Goal: Information Seeking & Learning: Learn about a topic

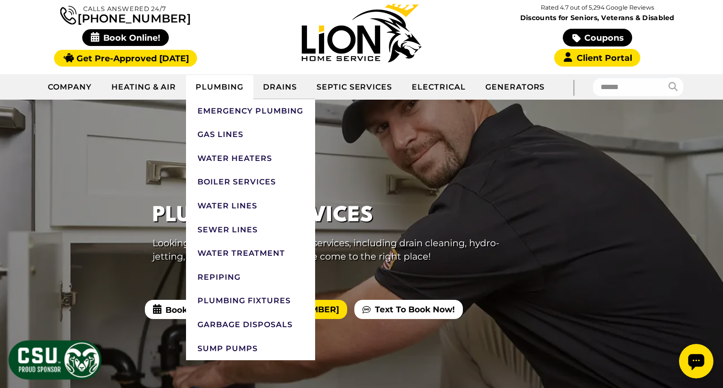
scroll to position [85, 0]
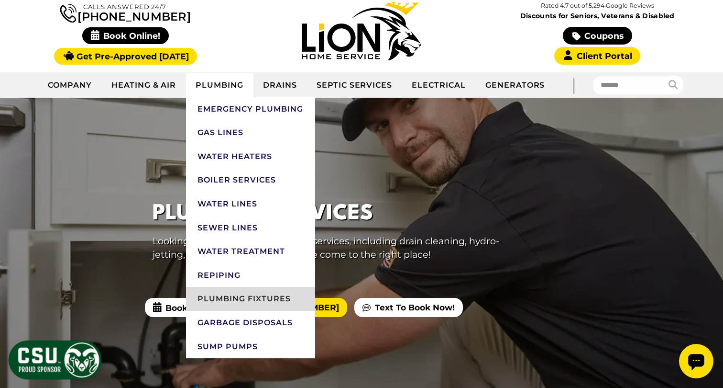
click at [252, 301] on link "Plumbing Fixtures" at bounding box center [250, 299] width 129 height 24
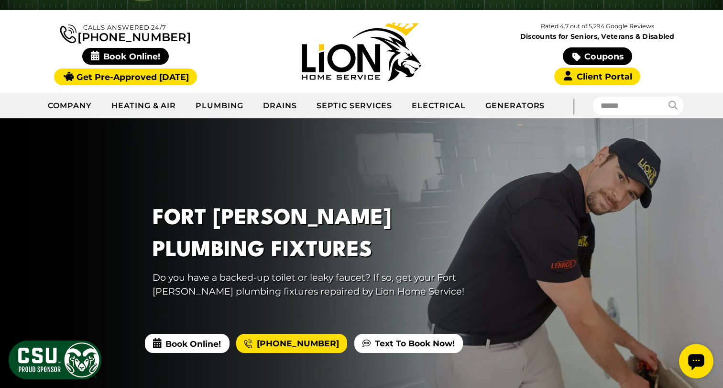
scroll to position [58, 0]
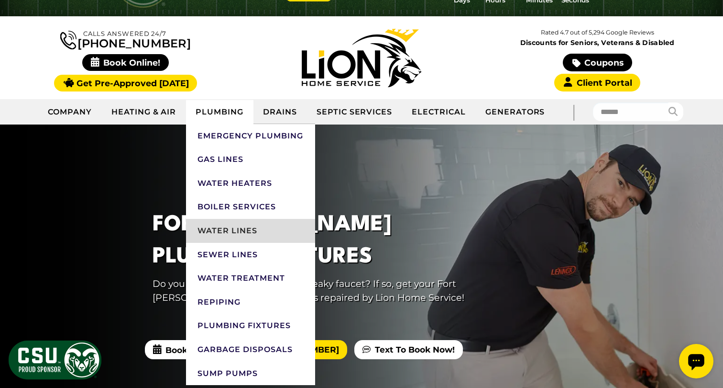
click at [227, 230] on link "Water Lines" at bounding box center [250, 231] width 129 height 24
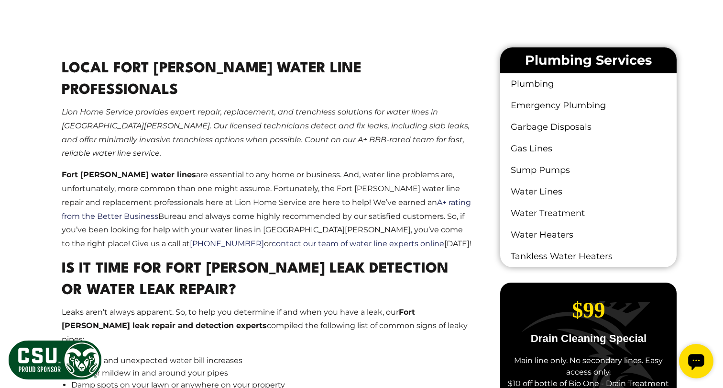
scroll to position [562, 0]
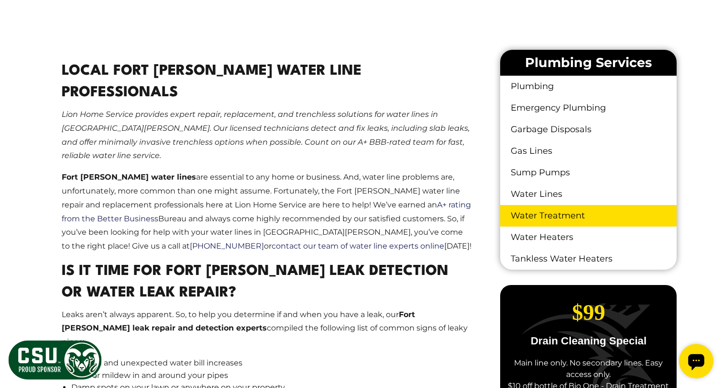
click at [580, 218] on link "Water Treatment" at bounding box center [589, 216] width 177 height 22
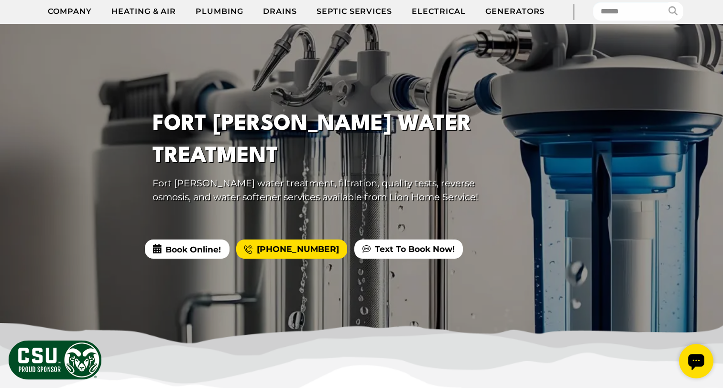
scroll to position [164, 0]
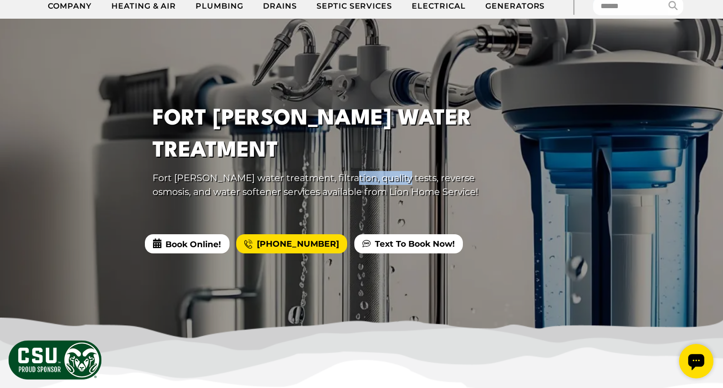
drag, startPoint x: 331, startPoint y: 177, endPoint x: 383, endPoint y: 176, distance: 52.6
click at [383, 176] on p "Fort Collins water treatment, filtration, quality tests, reverse osmosis, and w…" at bounding box center [327, 185] width 348 height 28
click at [429, 181] on p "Fort Collins water treatment, filtration, quality tests, reverse osmosis, and w…" at bounding box center [327, 185] width 348 height 28
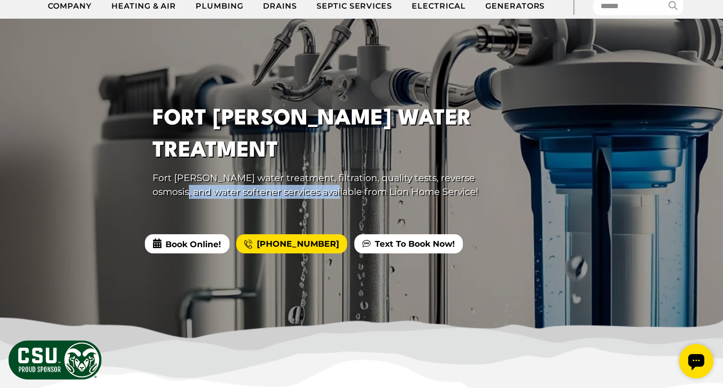
drag, startPoint x: 153, startPoint y: 190, endPoint x: 302, endPoint y: 198, distance: 150.0
click at [302, 198] on div "Fort Collins Water Treatment Fort Collins water treatment, filtration, quality …" at bounding box center [326, 154] width 383 height 126
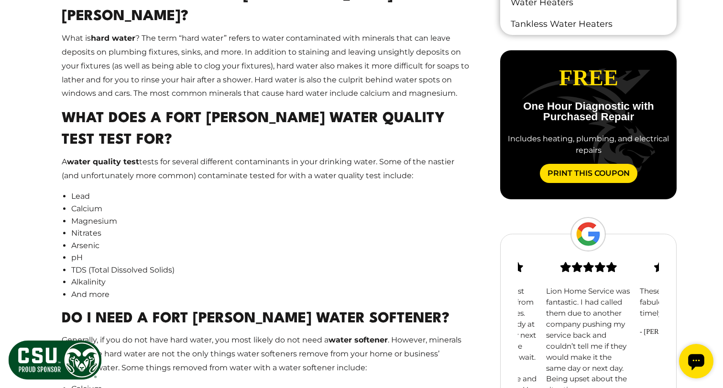
scroll to position [799, 0]
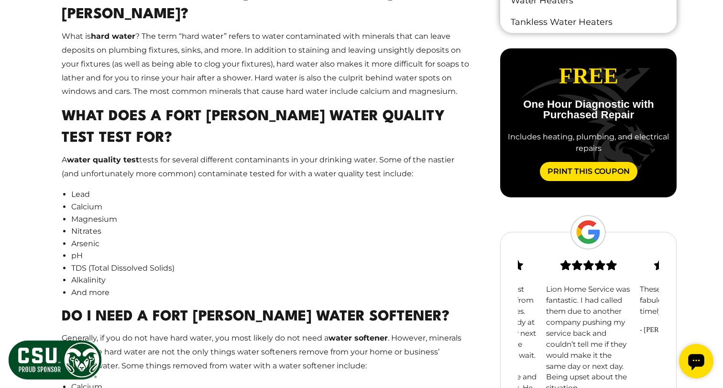
click at [158, 200] on li "Calcium" at bounding box center [271, 206] width 401 height 12
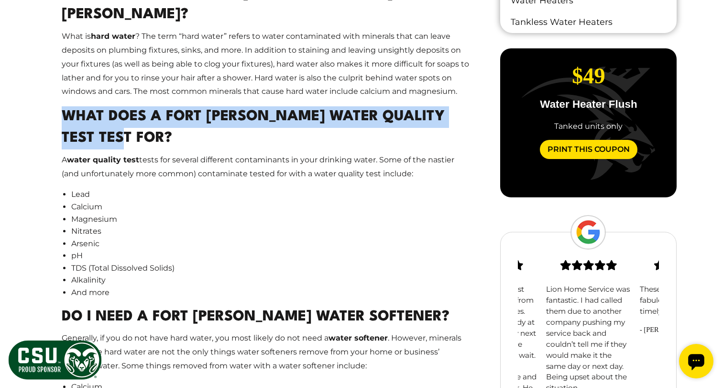
drag, startPoint x: 59, startPoint y: 90, endPoint x: 211, endPoint y: 115, distance: 153.2
click at [211, 115] on main "Professional Fort Collins Water Treatment Services Lion Home Service offers pro…" at bounding box center [267, 172] width 442 height 726
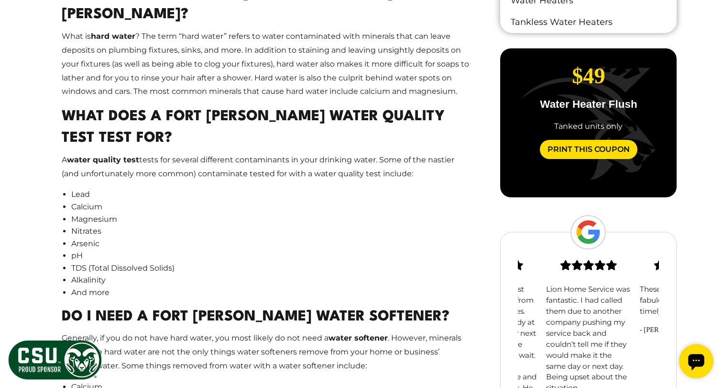
click at [203, 225] on li "Nitrates" at bounding box center [271, 231] width 401 height 12
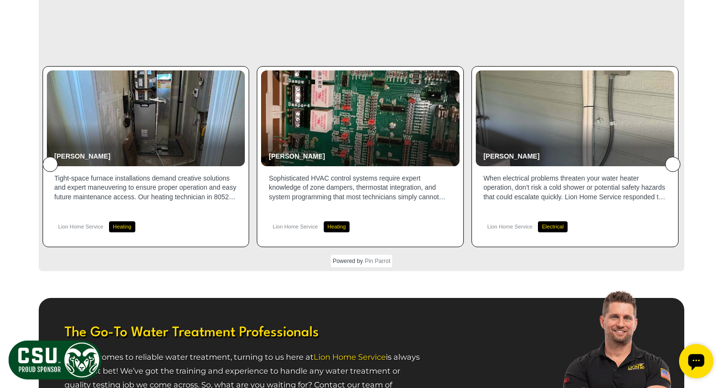
scroll to position [1518, 0]
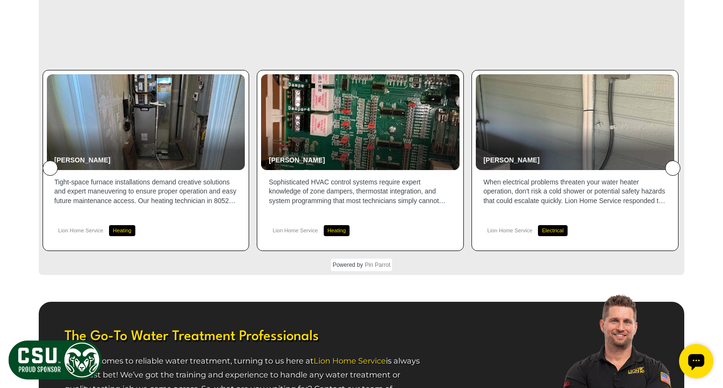
click at [673, 168] on icon at bounding box center [673, 168] width 0 height 0
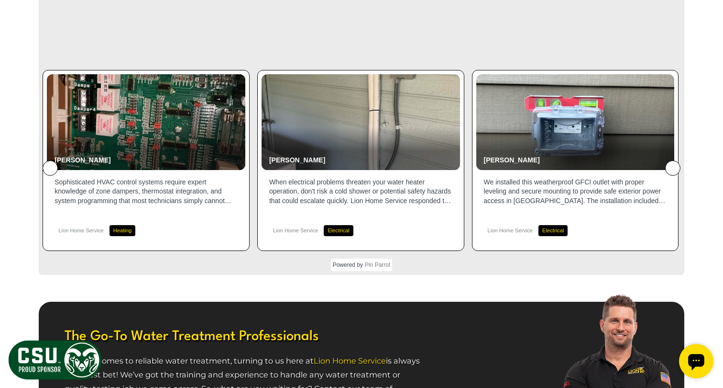
click at [673, 168] on icon at bounding box center [673, 168] width 0 height 0
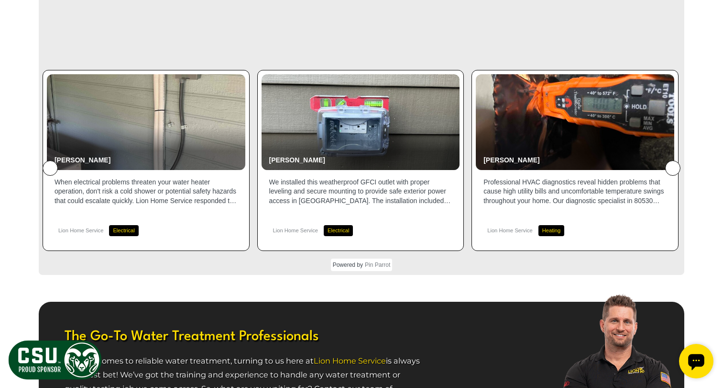
click at [673, 168] on icon at bounding box center [673, 168] width 0 height 0
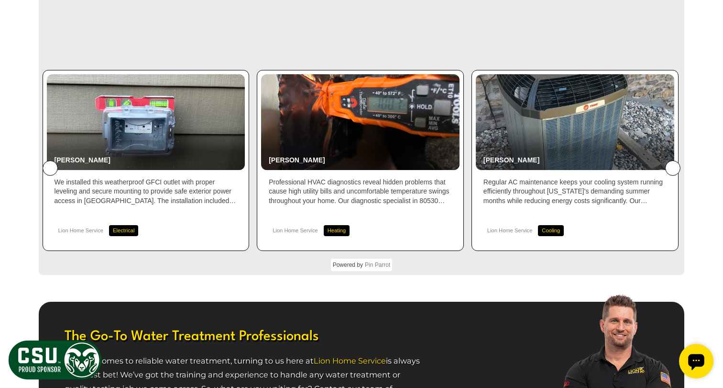
click at [673, 168] on icon at bounding box center [673, 168] width 0 height 0
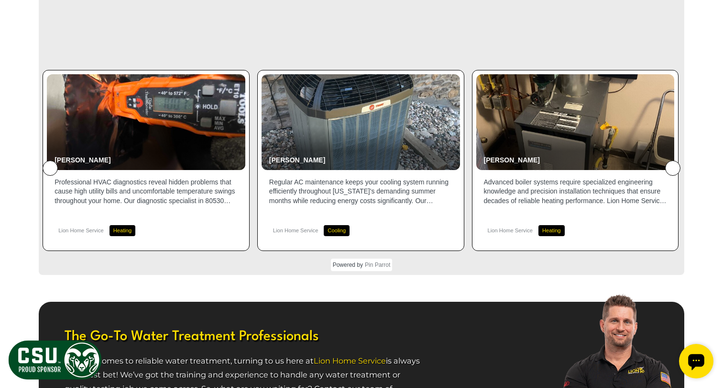
click at [673, 168] on icon at bounding box center [673, 168] width 0 height 0
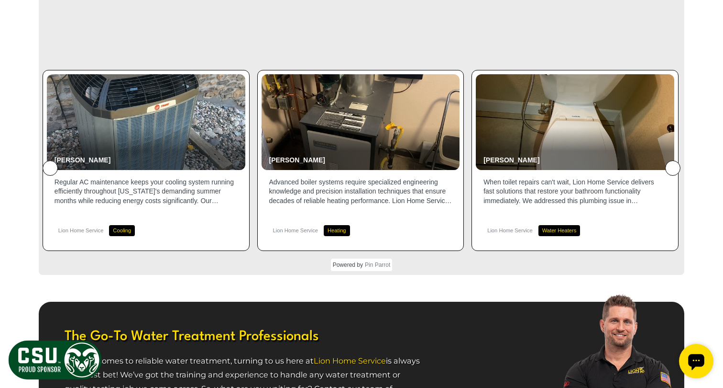
click at [673, 168] on icon at bounding box center [673, 168] width 0 height 0
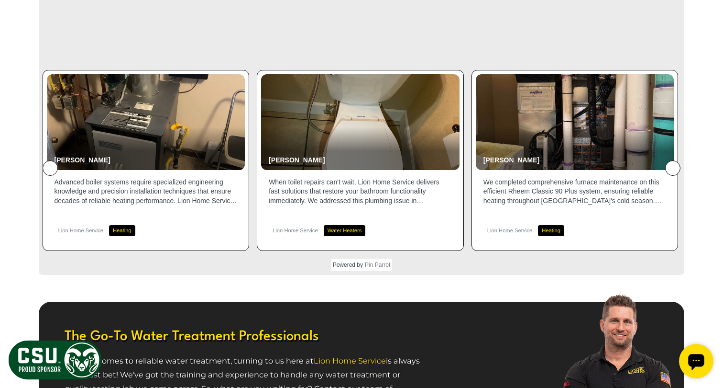
click at [673, 168] on icon at bounding box center [673, 168] width 0 height 0
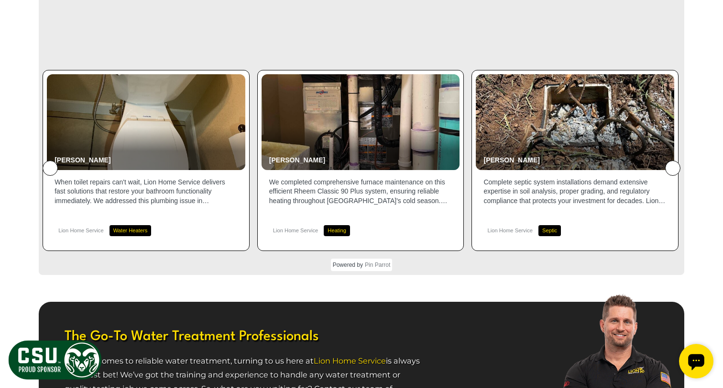
click at [673, 168] on icon at bounding box center [673, 168] width 0 height 0
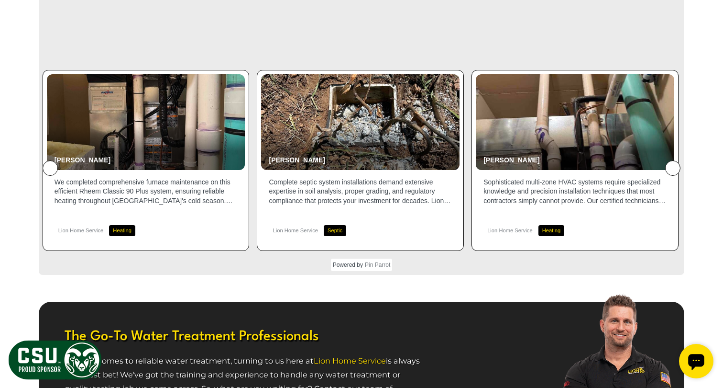
click at [673, 168] on icon at bounding box center [673, 168] width 0 height 0
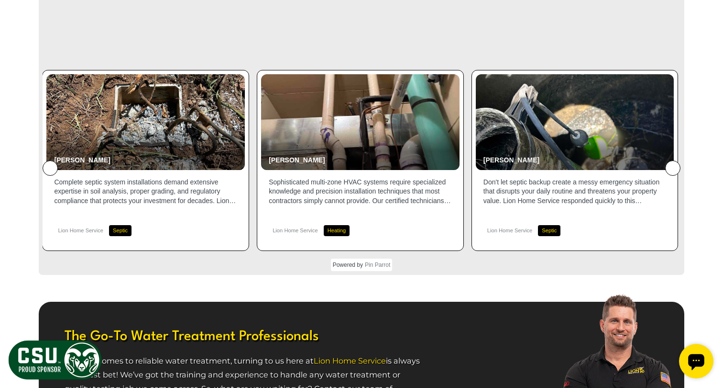
click at [673, 168] on icon at bounding box center [673, 168] width 0 height 0
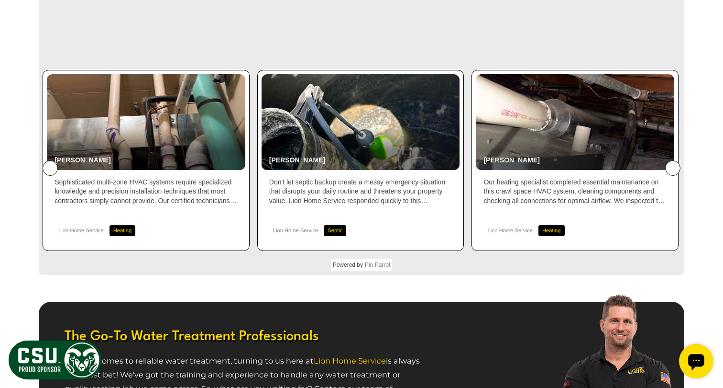
click at [673, 168] on icon at bounding box center [673, 168] width 0 height 0
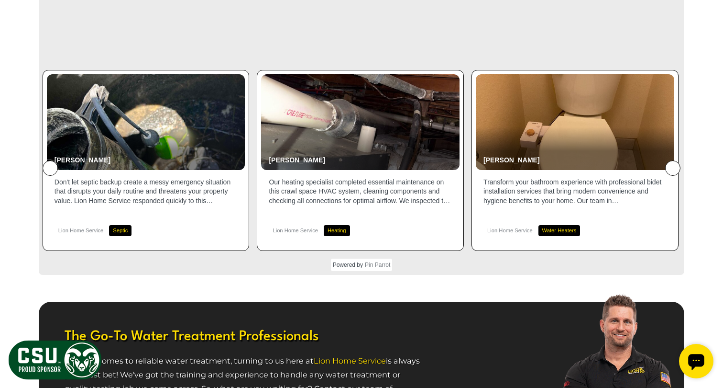
click at [673, 168] on icon at bounding box center [673, 168] width 0 height 0
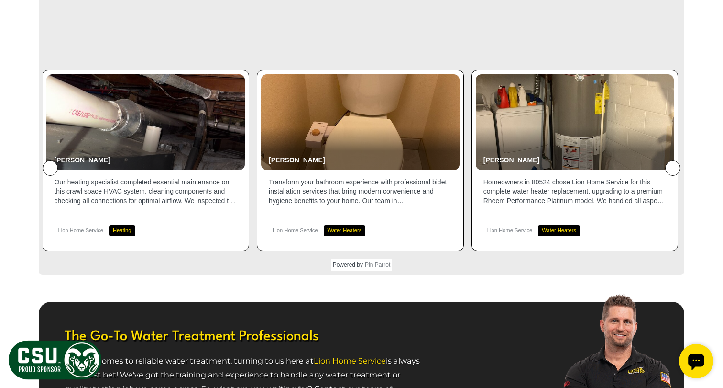
click at [673, 168] on icon at bounding box center [673, 168] width 0 height 0
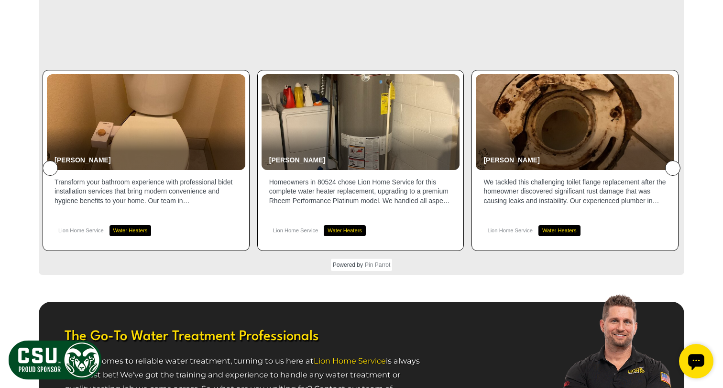
click at [673, 168] on icon at bounding box center [673, 168] width 0 height 0
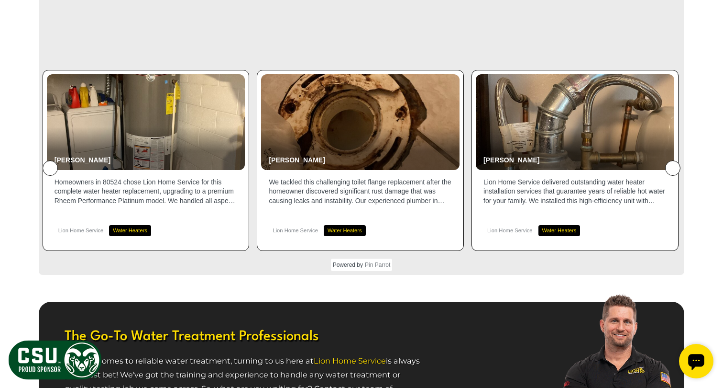
click at [673, 168] on icon at bounding box center [673, 168] width 0 height 0
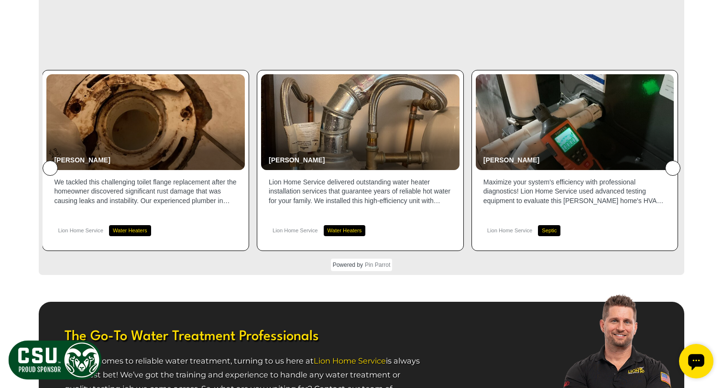
click at [673, 168] on icon at bounding box center [673, 168] width 0 height 0
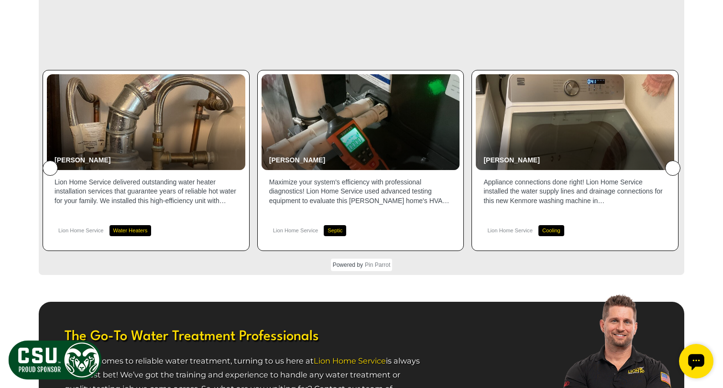
click at [673, 168] on icon at bounding box center [673, 168] width 0 height 0
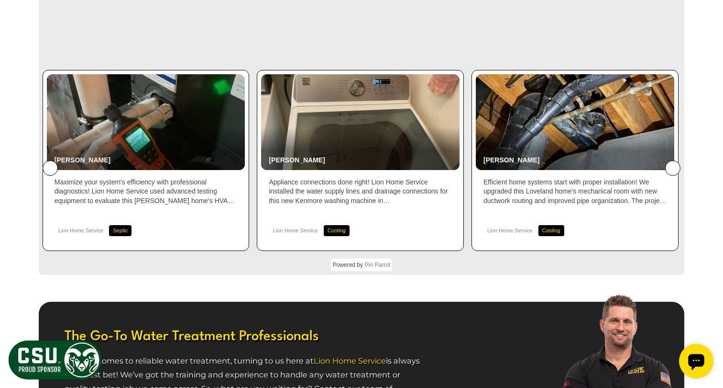
click at [673, 168] on icon at bounding box center [673, 168] width 0 height 0
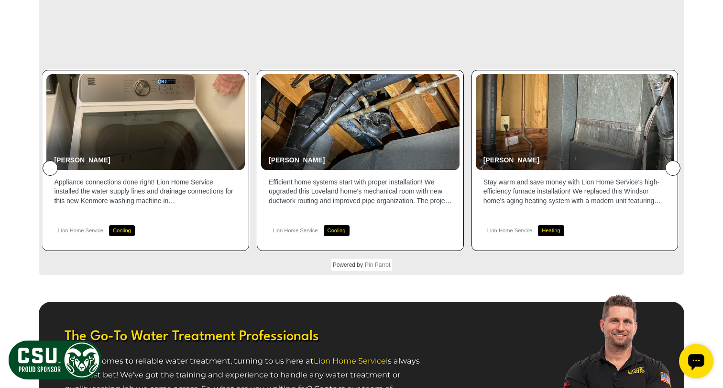
click at [673, 168] on icon at bounding box center [673, 168] width 0 height 0
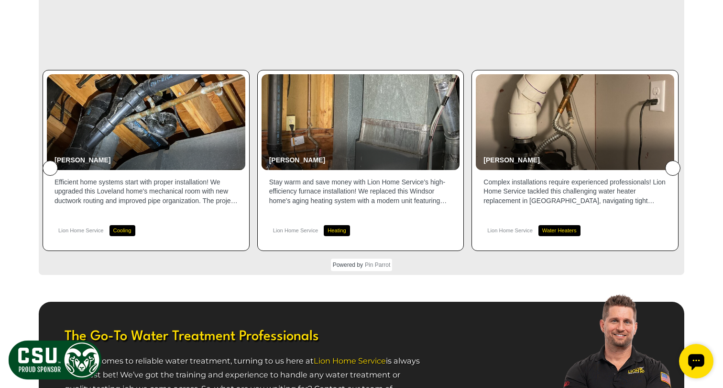
click at [673, 168] on icon at bounding box center [673, 168] width 0 height 0
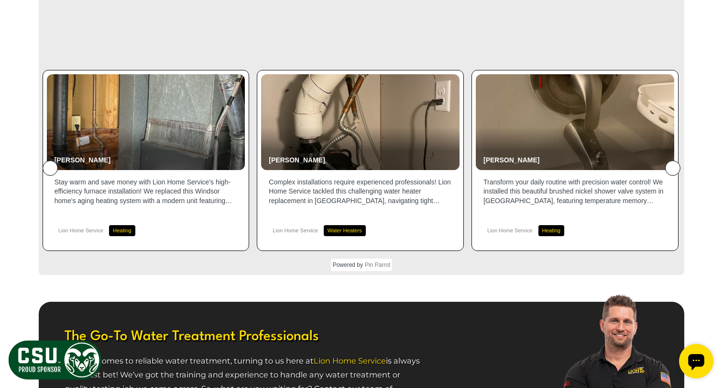
click at [673, 168] on icon at bounding box center [673, 168] width 0 height 0
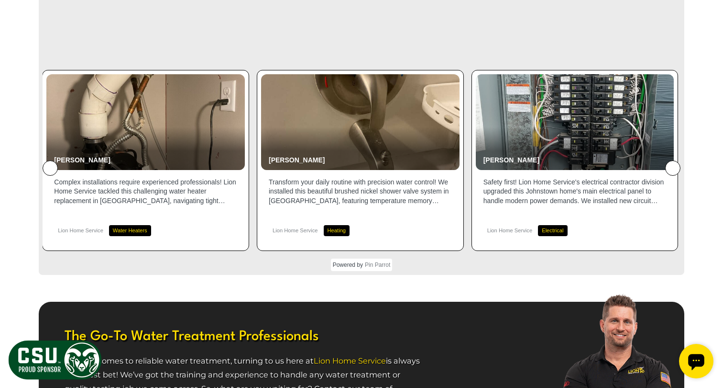
click at [673, 168] on icon at bounding box center [673, 168] width 0 height 0
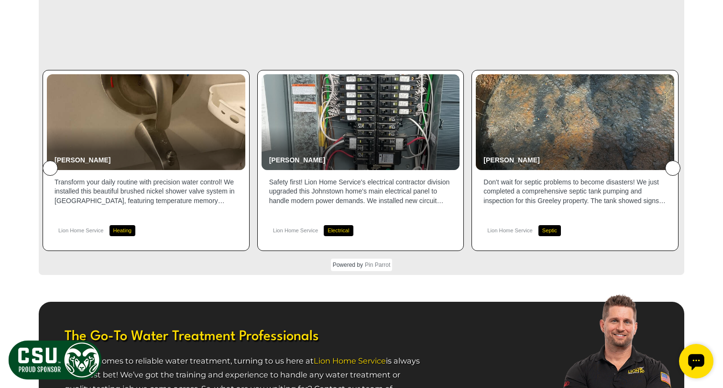
click at [673, 168] on icon at bounding box center [673, 168] width 0 height 0
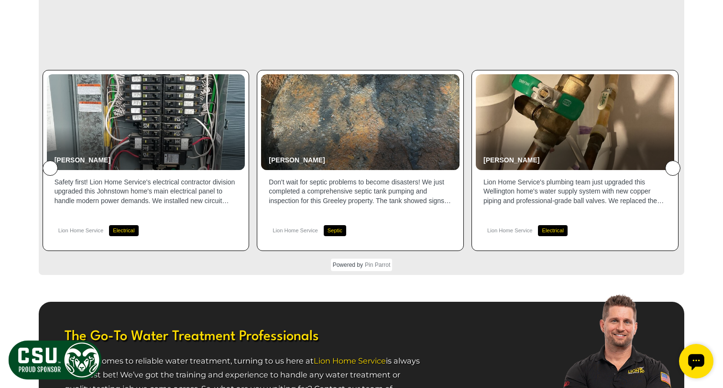
click at [673, 168] on icon at bounding box center [673, 168] width 0 height 0
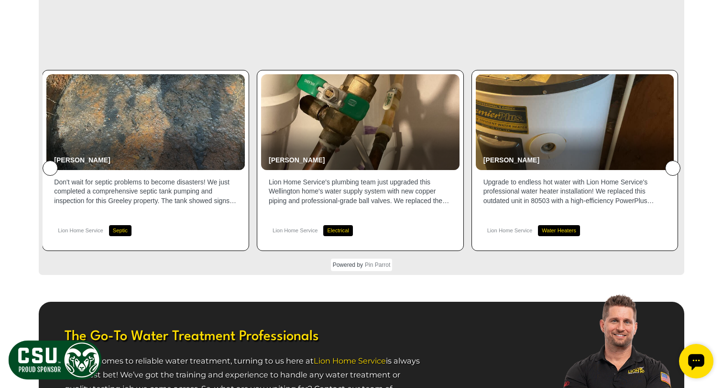
click at [673, 168] on icon at bounding box center [673, 168] width 0 height 0
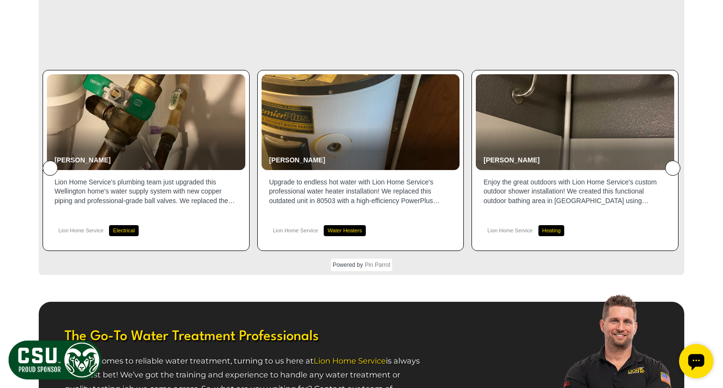
click at [673, 168] on icon at bounding box center [673, 168] width 0 height 0
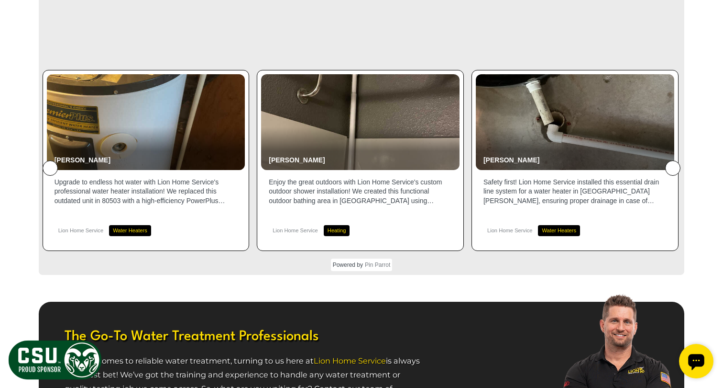
click at [673, 168] on icon at bounding box center [673, 168] width 0 height 0
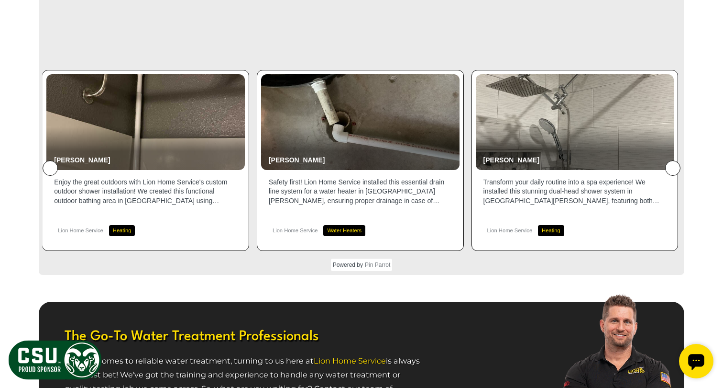
click at [673, 168] on icon at bounding box center [673, 168] width 0 height 0
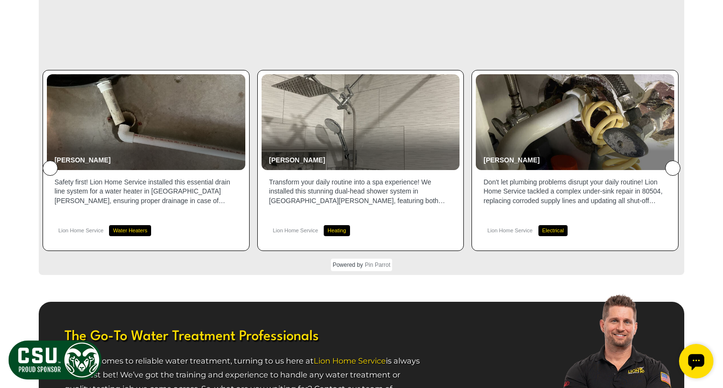
click at [673, 168] on icon at bounding box center [673, 168] width 0 height 0
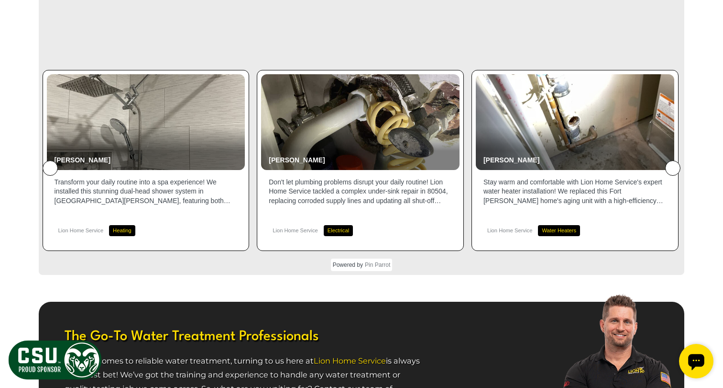
click at [673, 168] on icon at bounding box center [673, 168] width 0 height 0
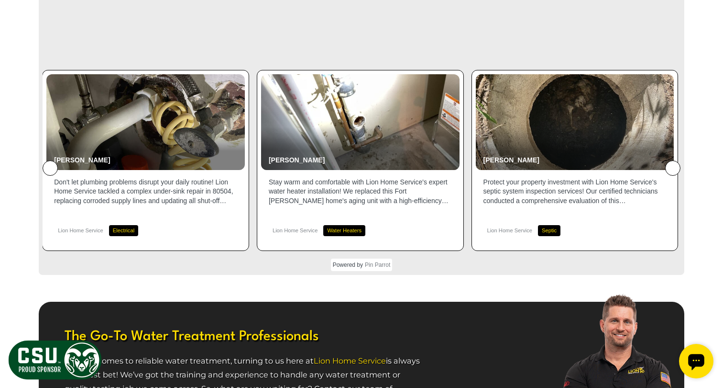
click at [673, 168] on icon at bounding box center [673, 168] width 0 height 0
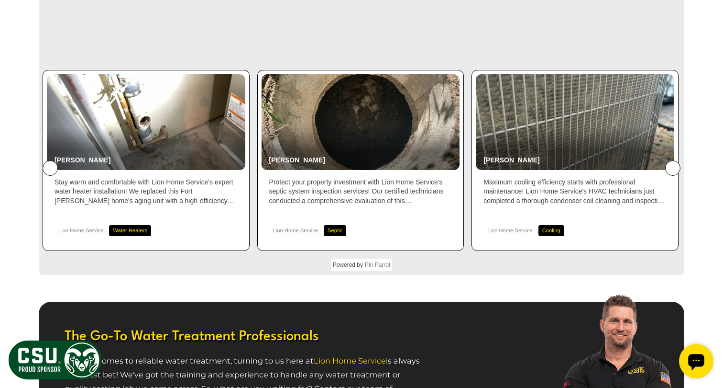
click at [673, 168] on icon at bounding box center [673, 168] width 0 height 0
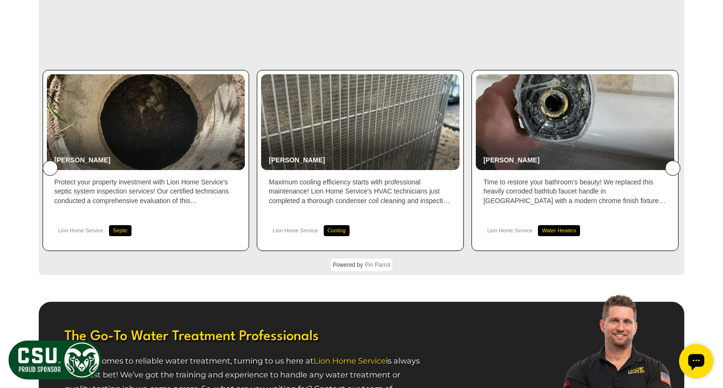
click at [673, 168] on icon at bounding box center [673, 168] width 0 height 0
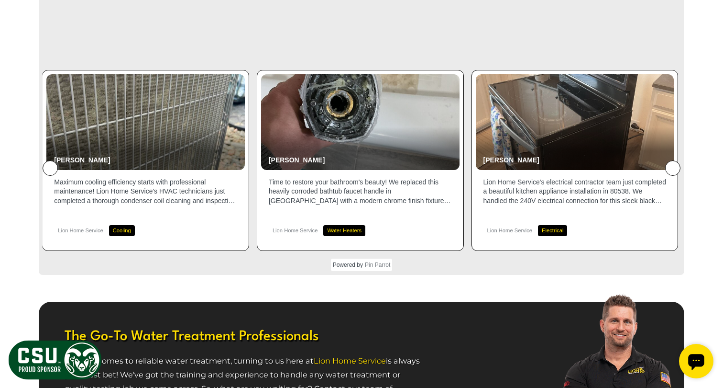
click at [673, 168] on icon at bounding box center [673, 168] width 0 height 0
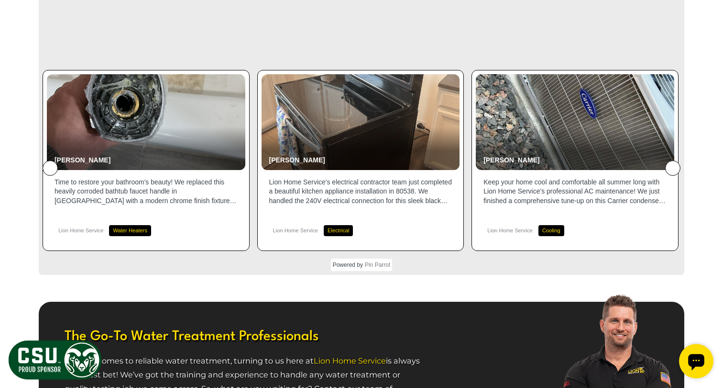
click at [673, 168] on icon at bounding box center [673, 168] width 0 height 0
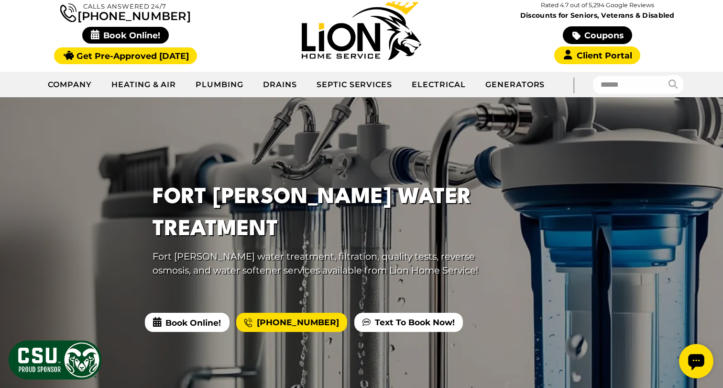
scroll to position [84, 0]
